Goal: Task Accomplishment & Management: Manage account settings

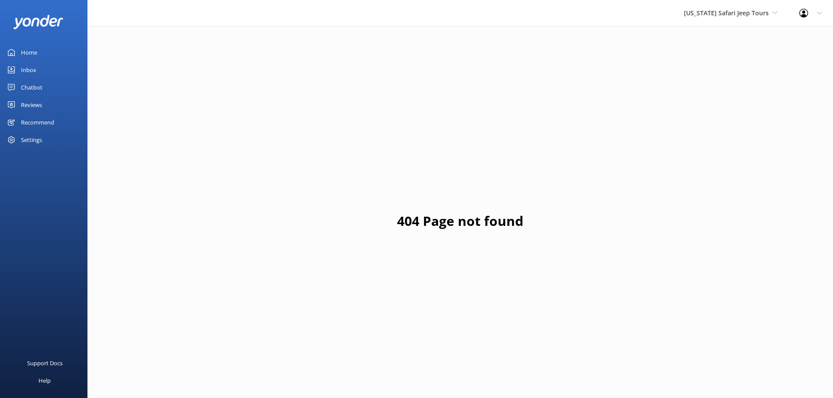
click at [31, 103] on div "Reviews" at bounding box center [31, 104] width 21 height 17
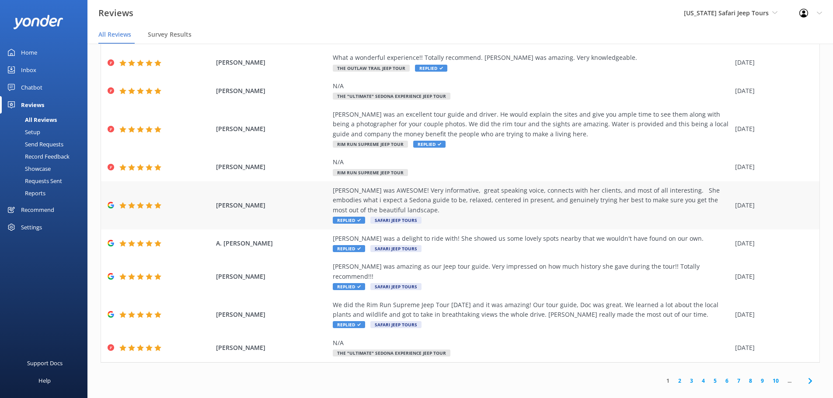
scroll to position [17, 0]
click at [674, 376] on link "2" at bounding box center [680, 380] width 12 height 8
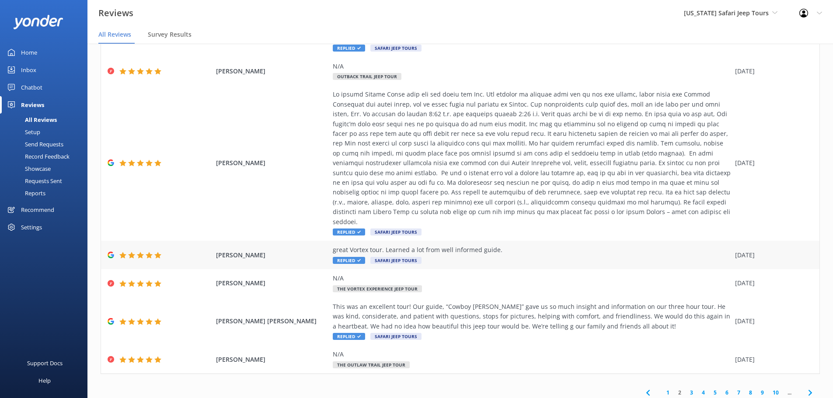
scroll to position [177, 0]
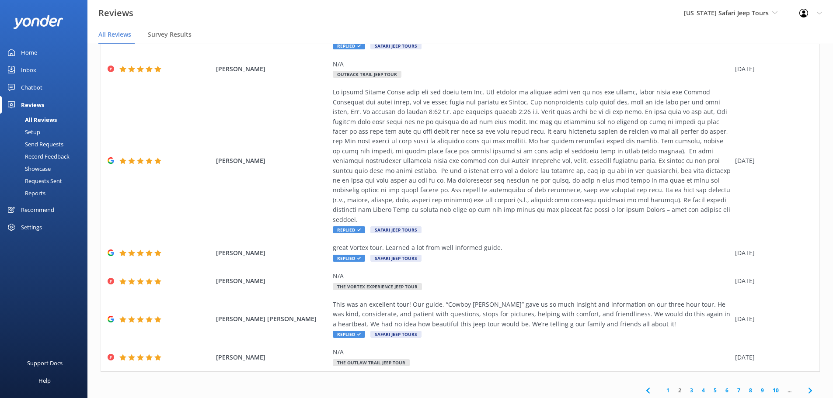
click at [685, 386] on link "3" at bounding box center [691, 390] width 12 height 8
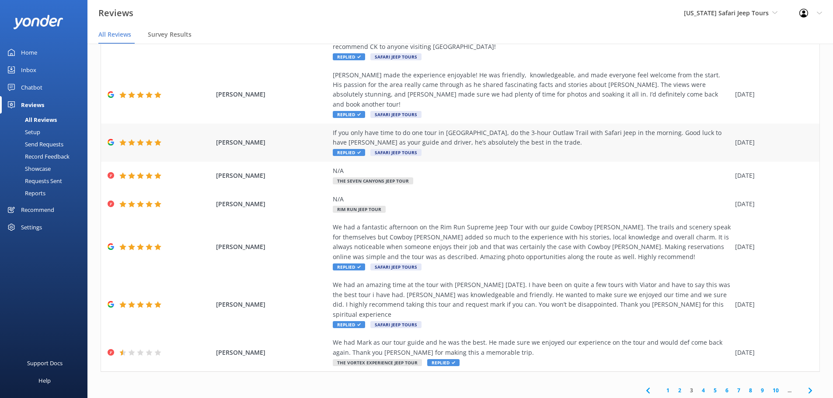
scroll to position [158, 0]
click at [697, 386] on link "4" at bounding box center [703, 390] width 12 height 8
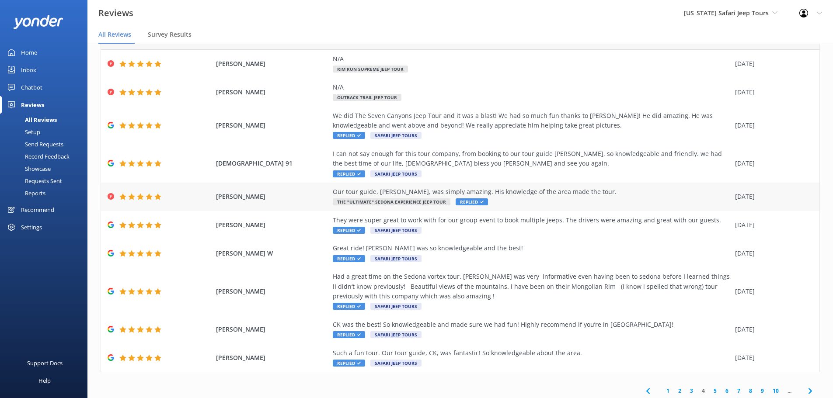
scroll to position [50, 0]
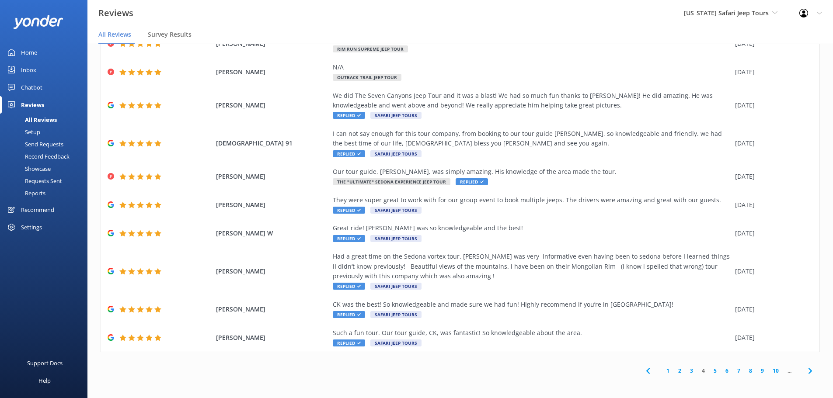
click at [711, 370] on link "5" at bounding box center [715, 371] width 12 height 8
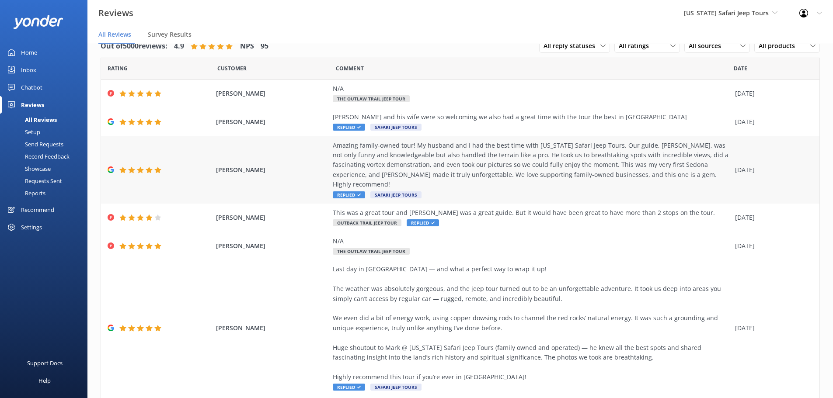
click at [357, 193] on icon at bounding box center [358, 194] width 3 height 3
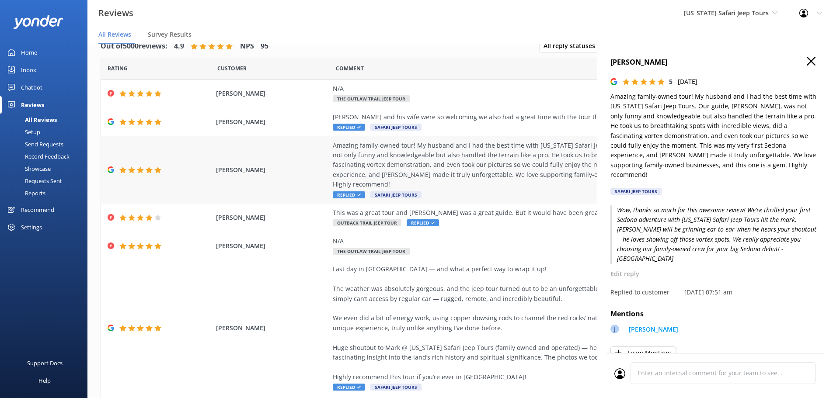
click at [333, 191] on span "Replied" at bounding box center [349, 194] width 32 height 7
click at [347, 125] on span "Replied" at bounding box center [349, 127] width 32 height 7
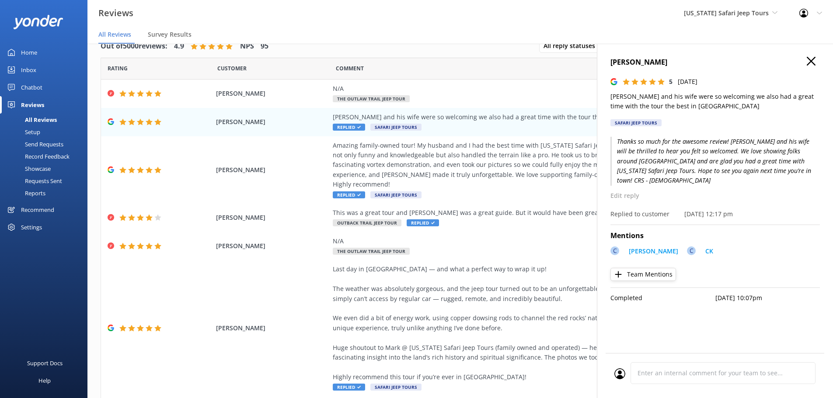
click at [810, 59] on icon "button" at bounding box center [810, 61] width 9 height 9
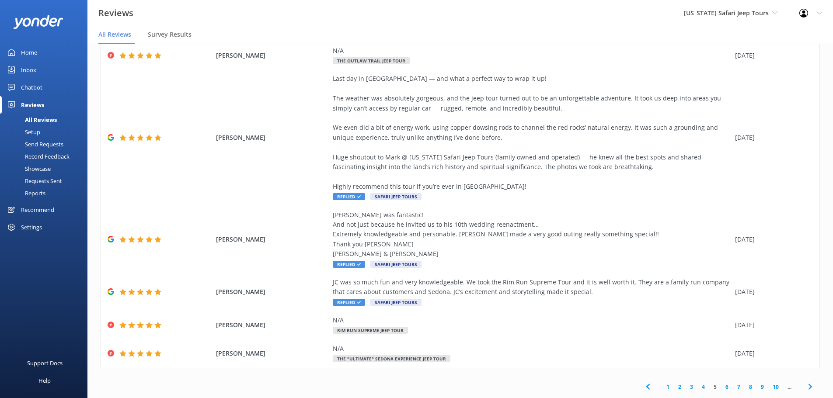
scroll to position [17, 0]
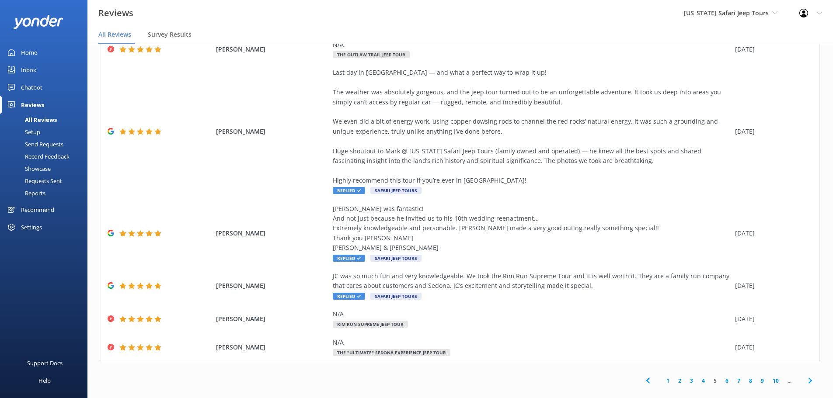
click at [685, 377] on link "3" at bounding box center [691, 381] width 12 height 8
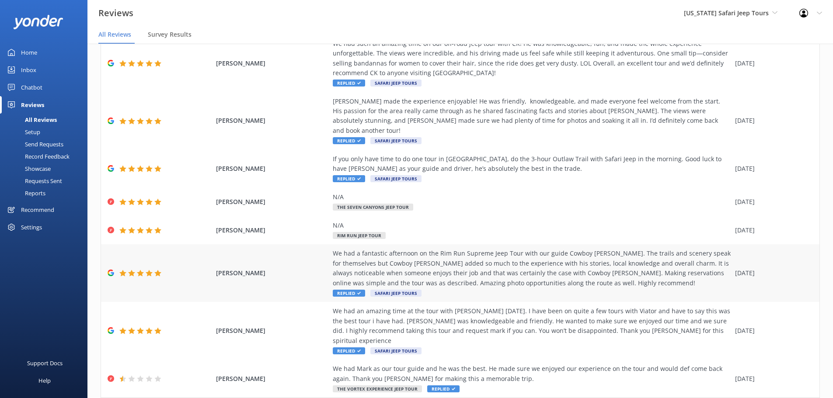
scroll to position [158, 0]
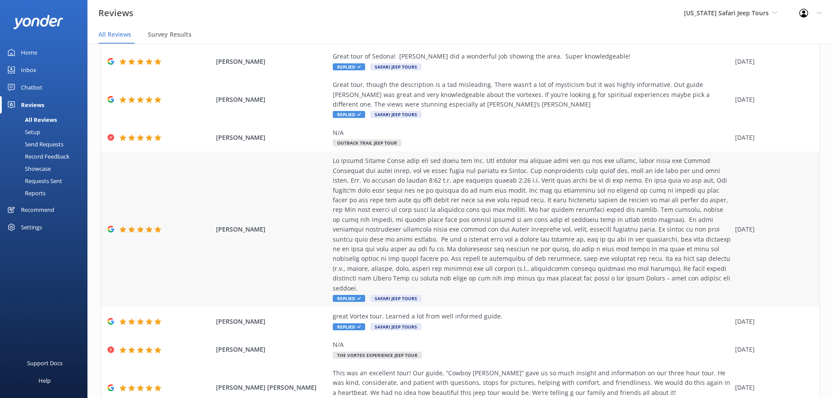
scroll to position [177, 0]
